Goal: Navigation & Orientation: Find specific page/section

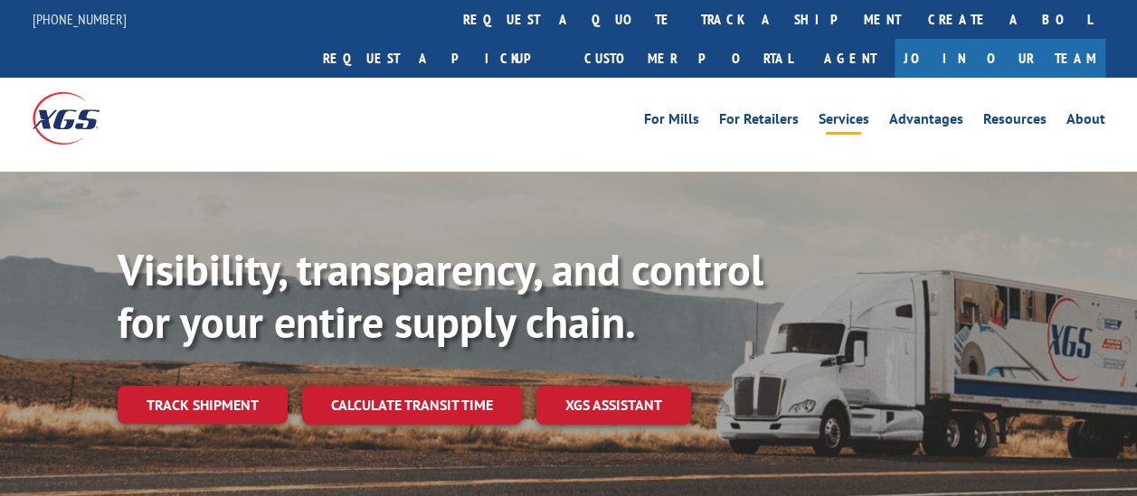
click at [860, 112] on link "Services" at bounding box center [843, 122] width 51 height 20
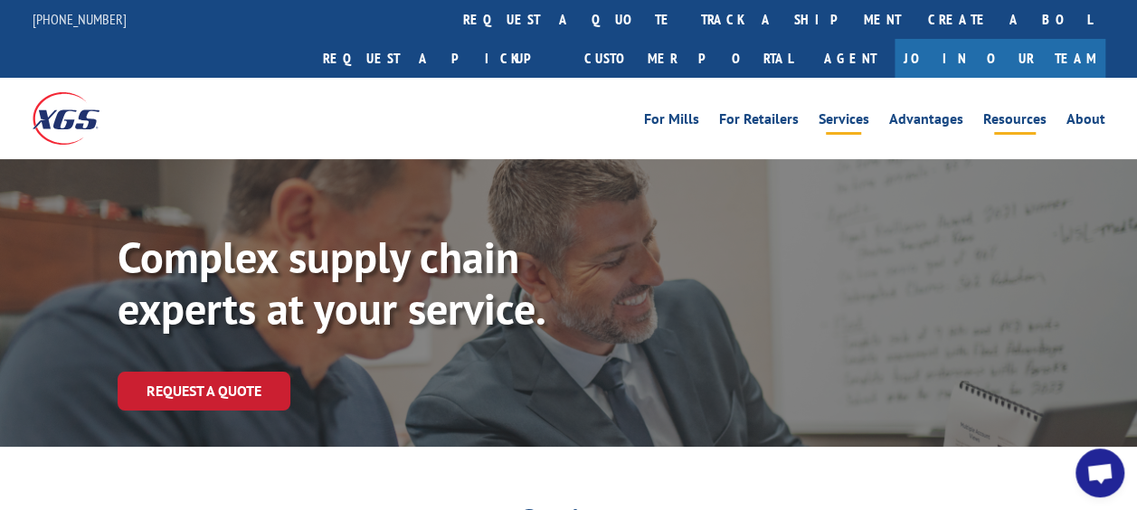
click at [1025, 112] on link "Resources" at bounding box center [1014, 122] width 63 height 20
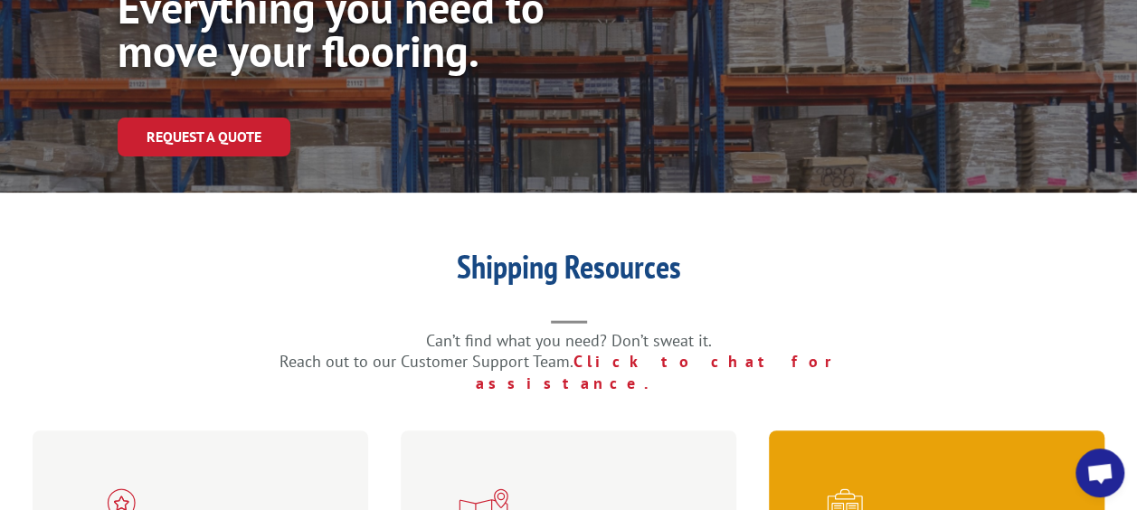
scroll to position [271, 0]
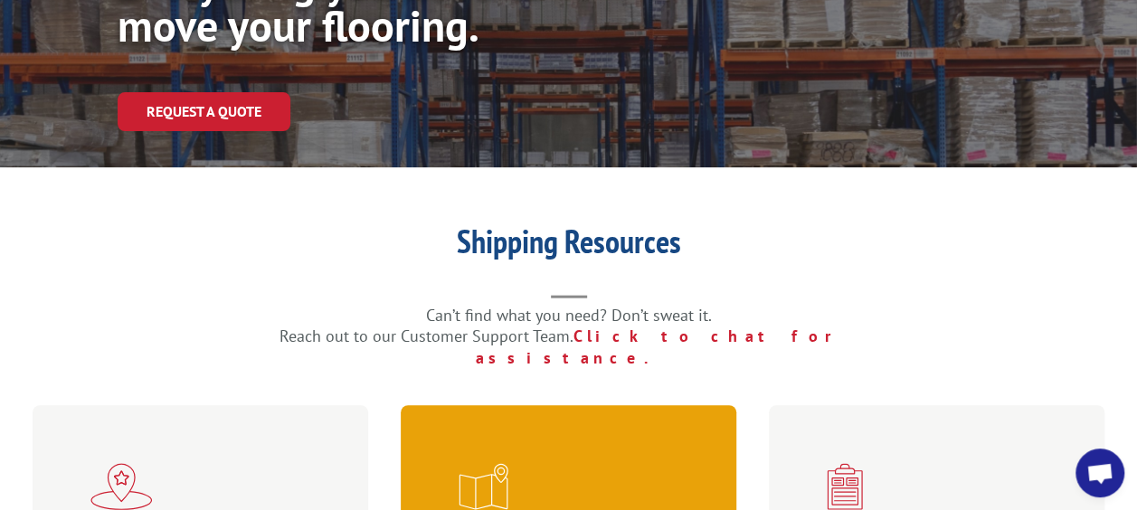
click at [566, 463] on span at bounding box center [572, 486] width 228 height 47
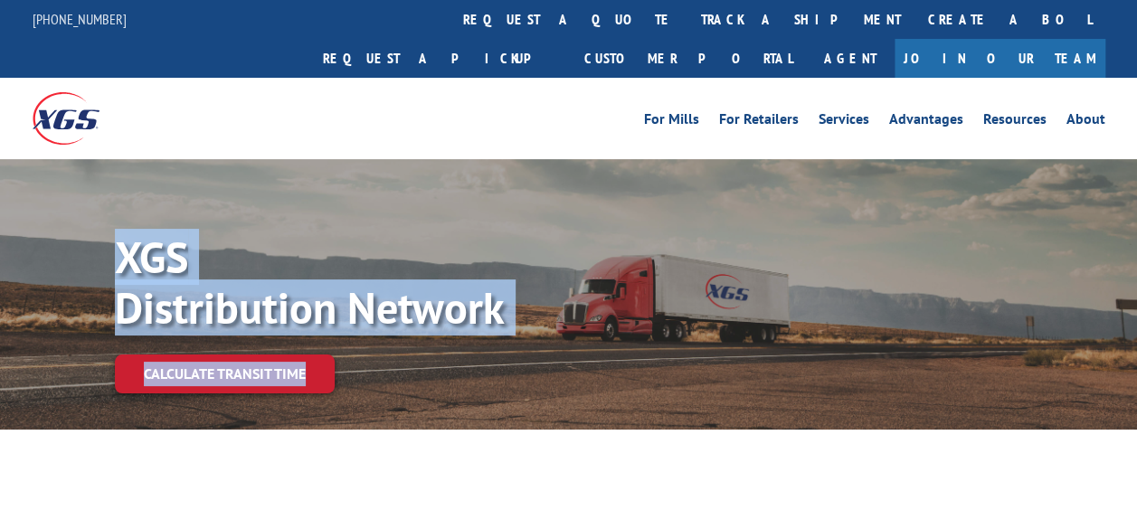
drag, startPoint x: 562, startPoint y: 439, endPoint x: 966, endPoint y: 457, distance: 404.6
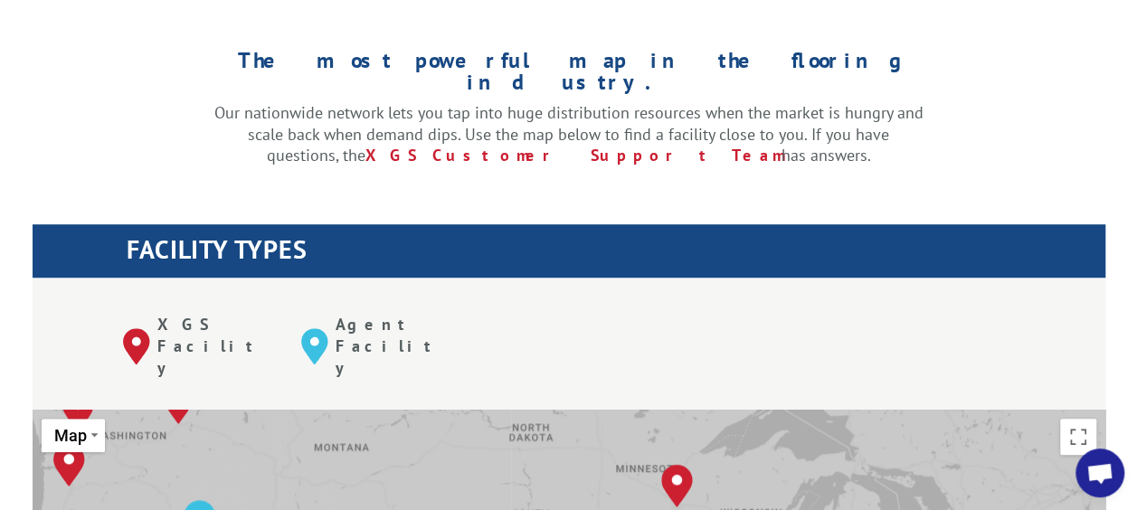
drag, startPoint x: 841, startPoint y: 302, endPoint x: 825, endPoint y: 459, distance: 158.2
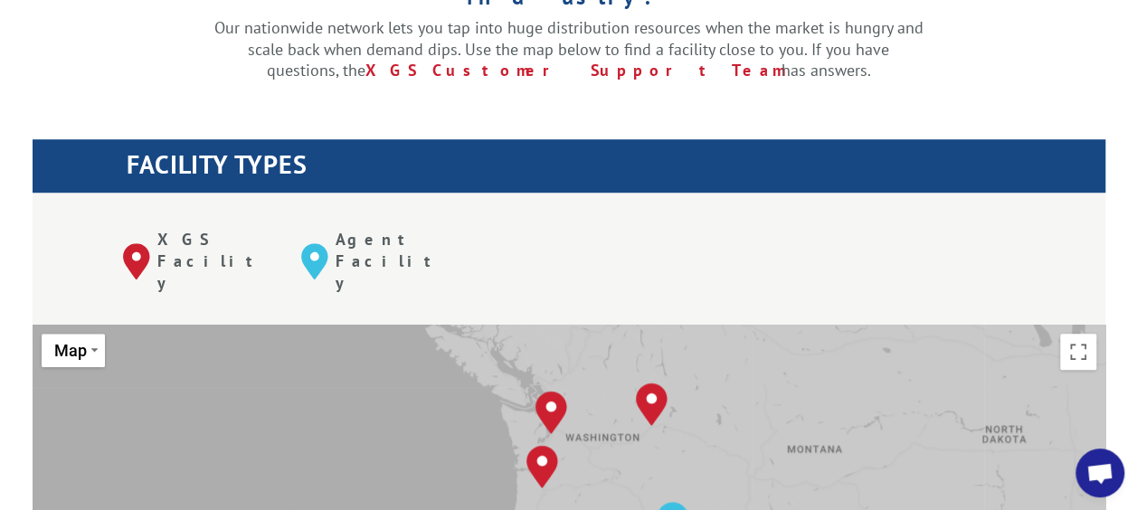
drag, startPoint x: 416, startPoint y: 352, endPoint x: 892, endPoint y: 438, distance: 484.2
